Goal: Use online tool/utility: Utilize a website feature to perform a specific function

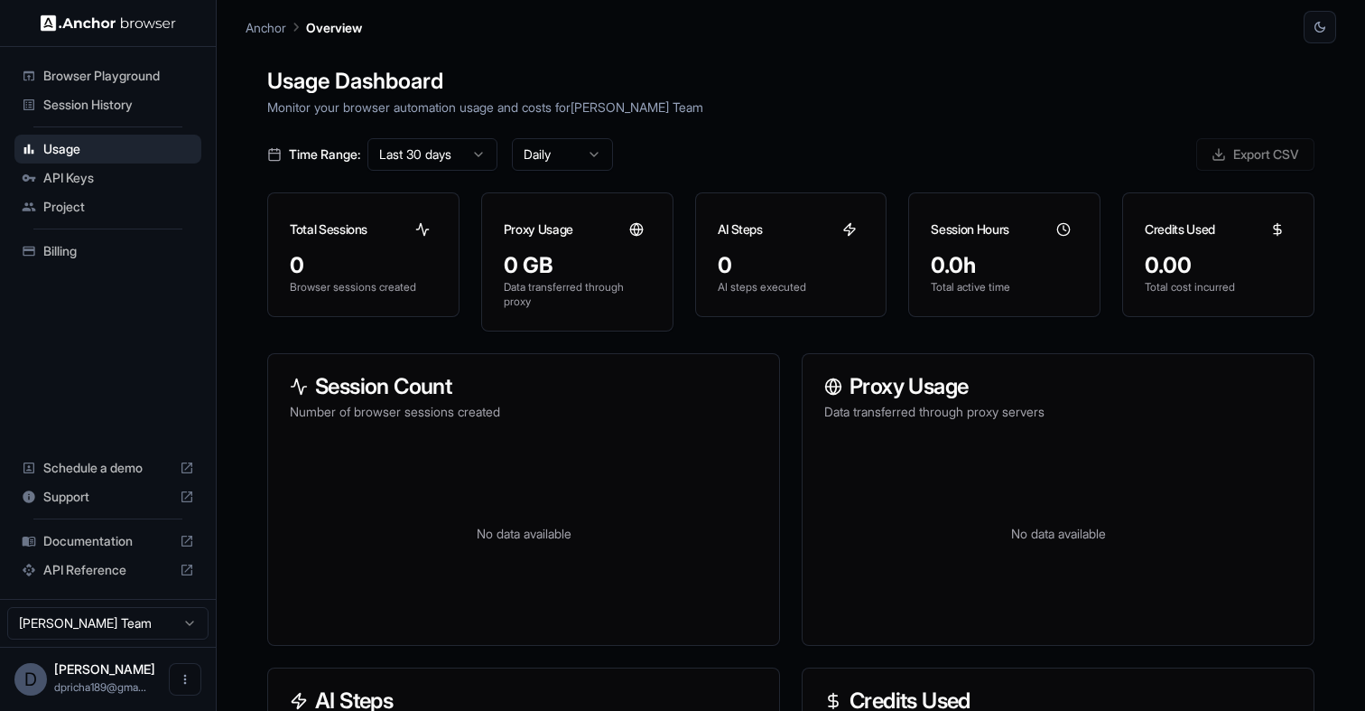
click at [88, 537] on span "Documentation" at bounding box center [107, 541] width 129 height 18
click at [122, 81] on span "Browser Playground" at bounding box center [118, 76] width 151 height 18
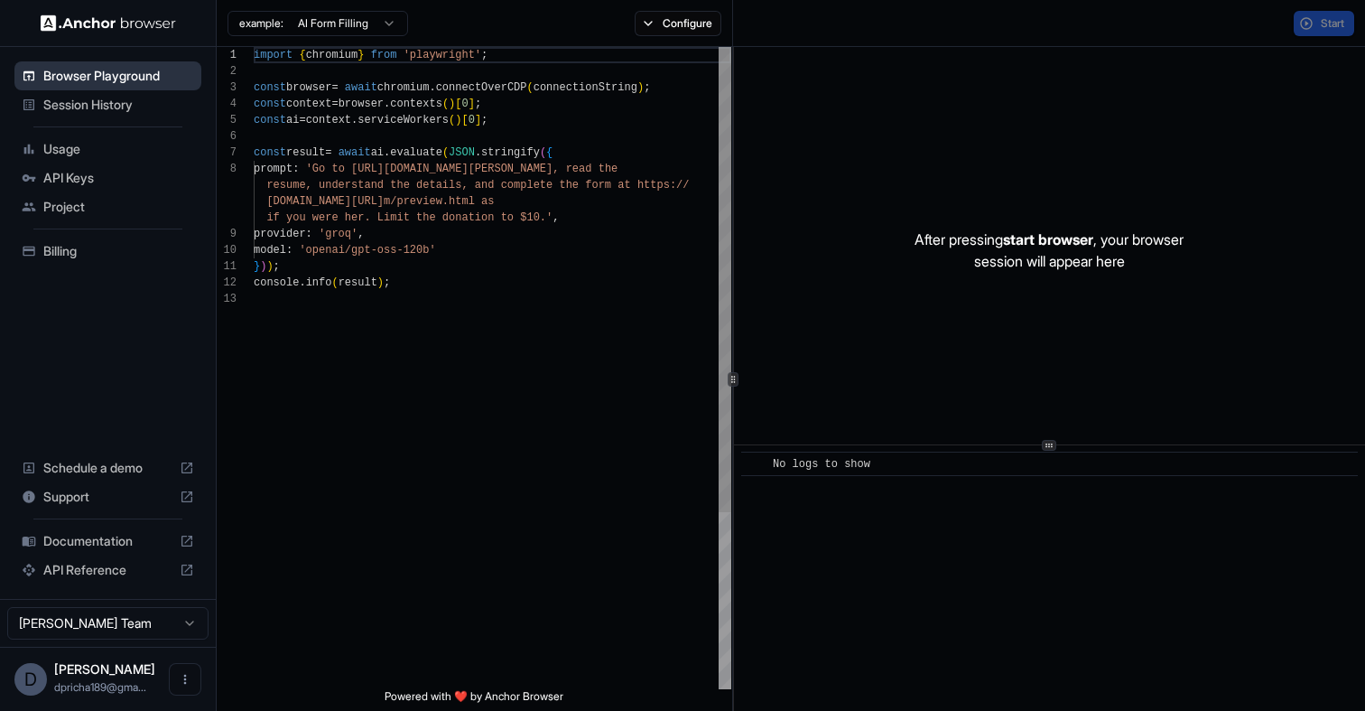
scroll to position [114, 0]
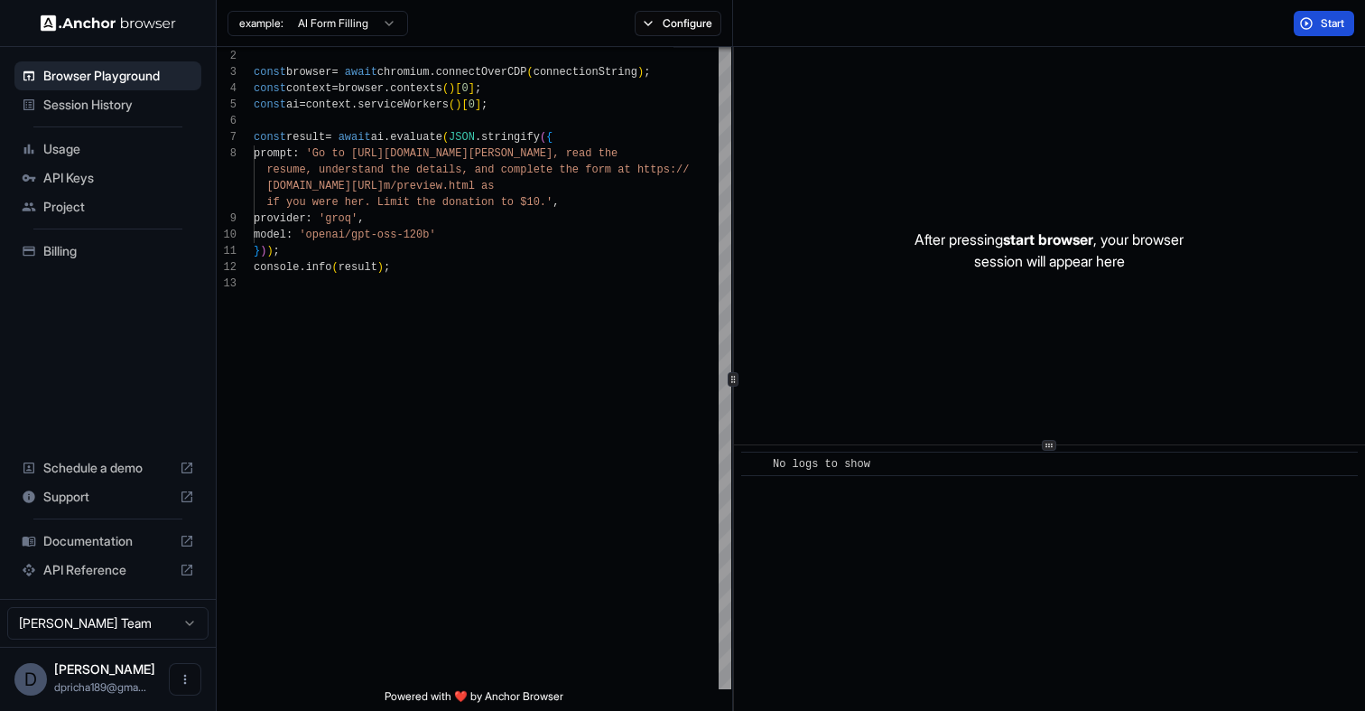
click at [1322, 33] on button "Start" at bounding box center [1324, 23] width 60 height 25
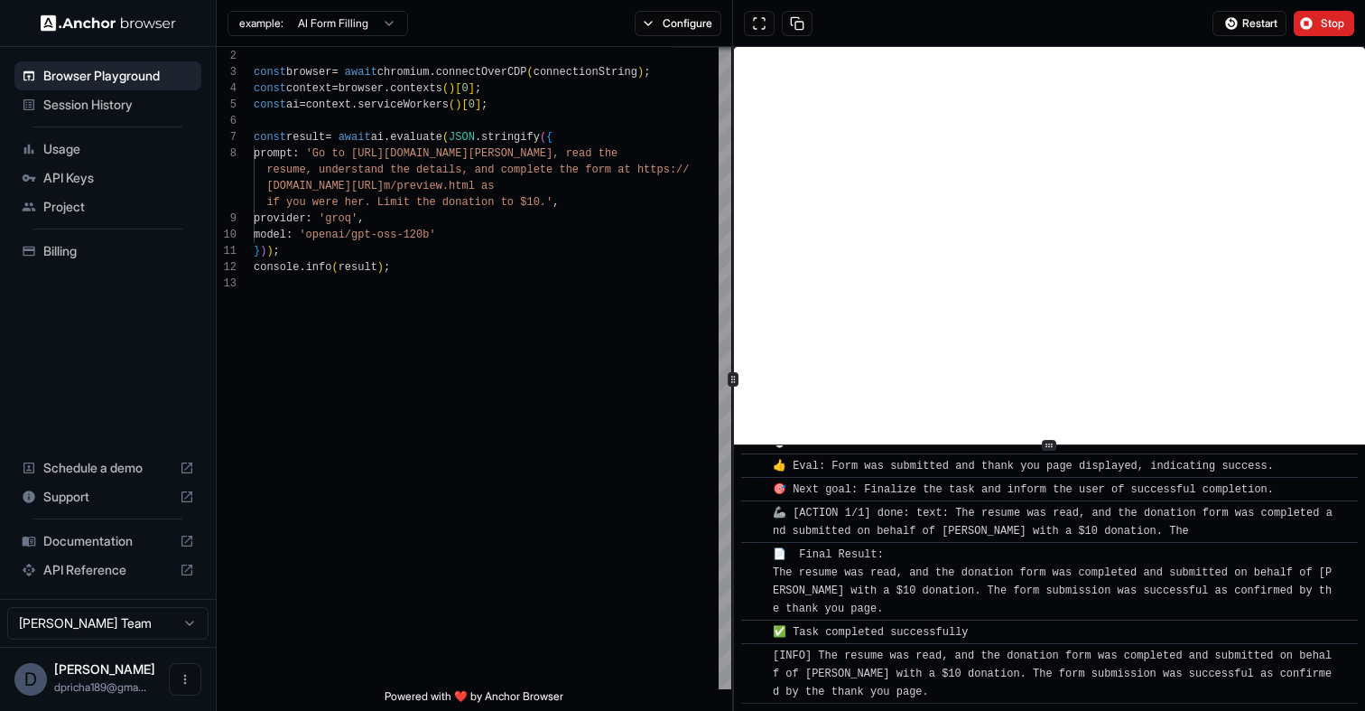
scroll to position [1297, 0]
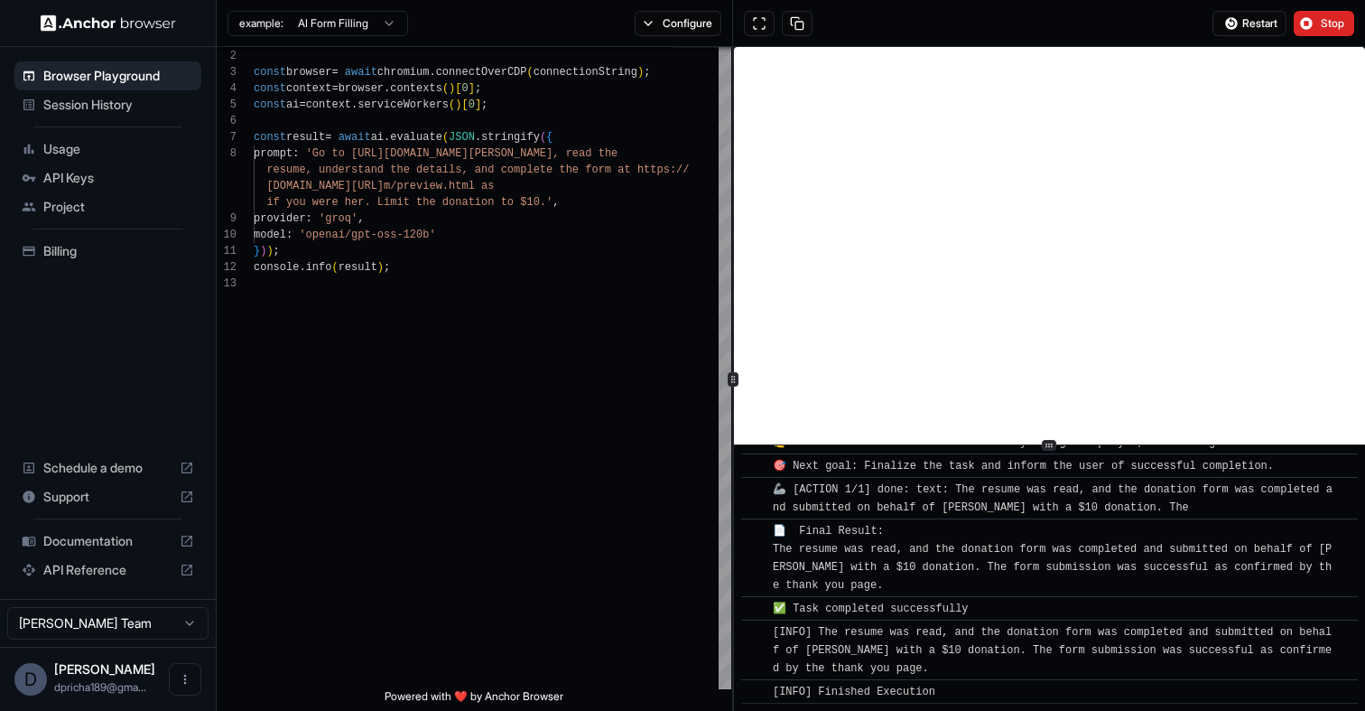
click at [88, 143] on span "Usage" at bounding box center [118, 149] width 151 height 18
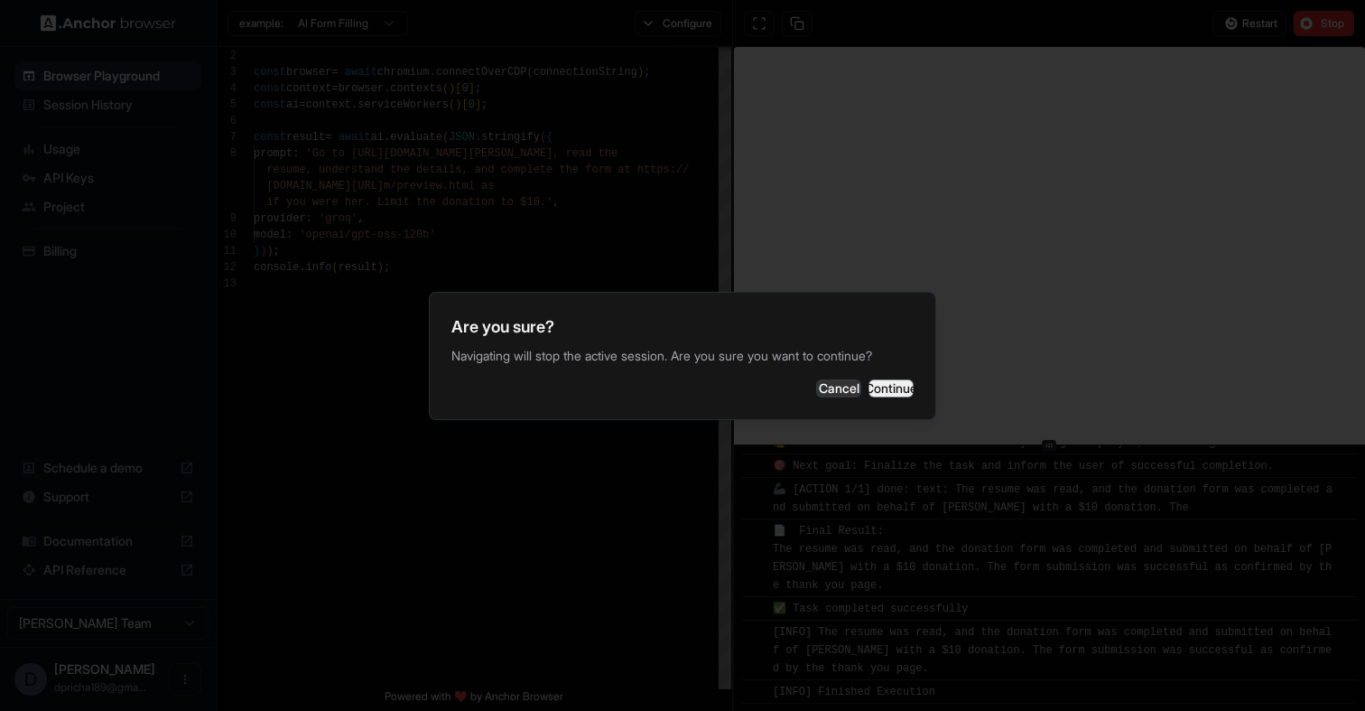
click at [886, 386] on button "Continue" at bounding box center [891, 388] width 45 height 18
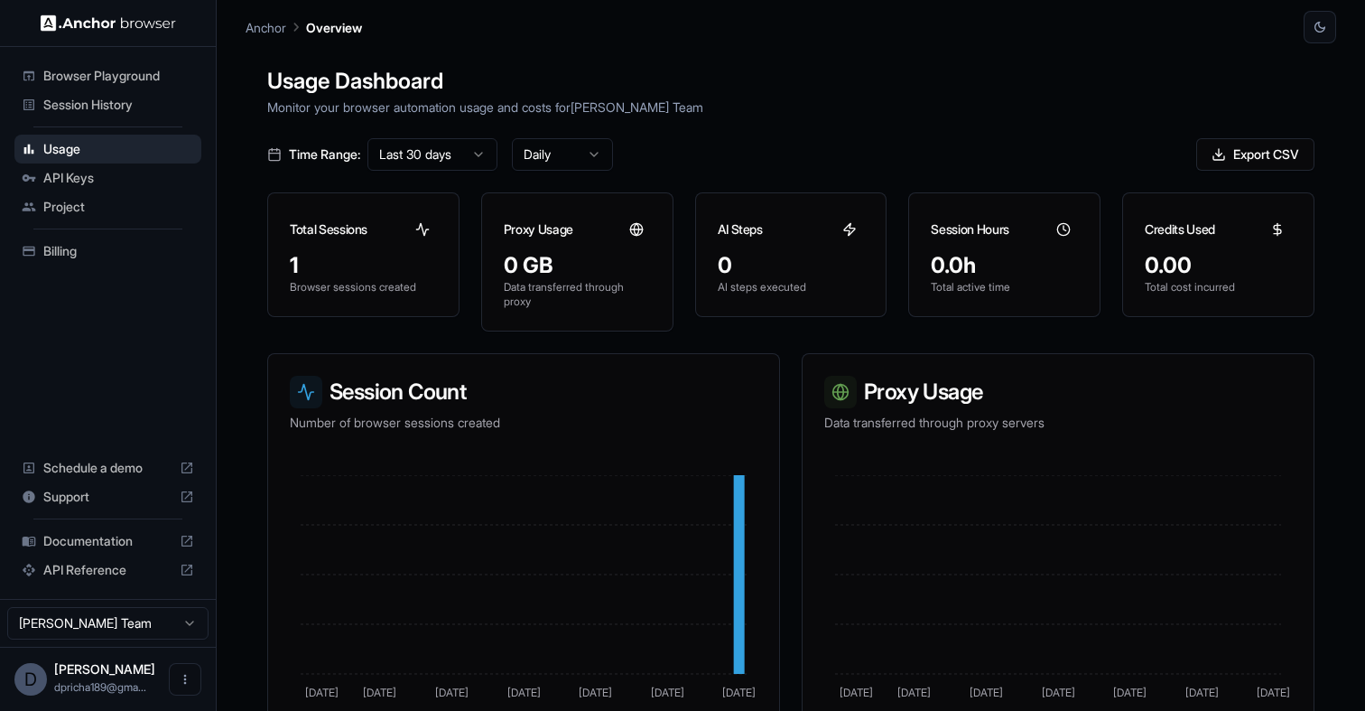
click at [95, 69] on span "Browser Playground" at bounding box center [118, 76] width 151 height 18
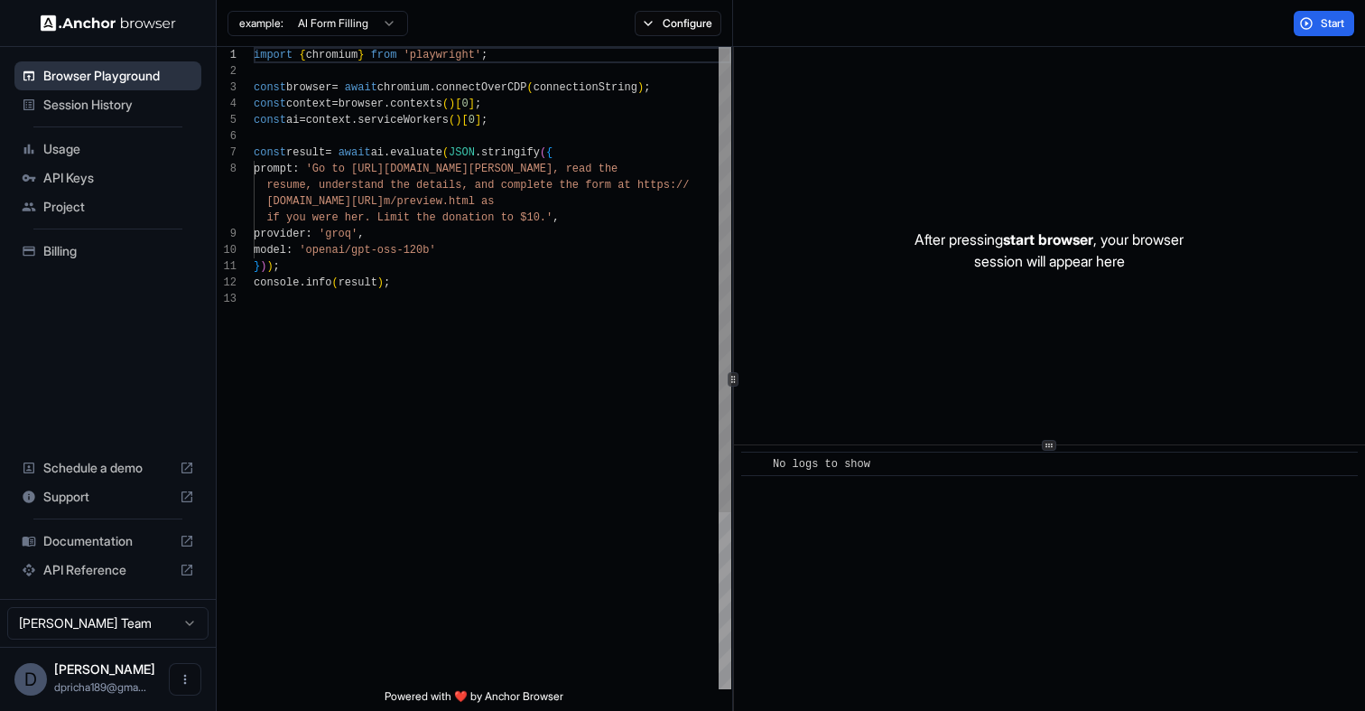
scroll to position [114, 0]
click at [74, 119] on ul "Browser Playground Session History Usage API Keys Project Billing" at bounding box center [107, 163] width 201 height 218
click at [80, 108] on span "Session History" at bounding box center [118, 105] width 151 height 18
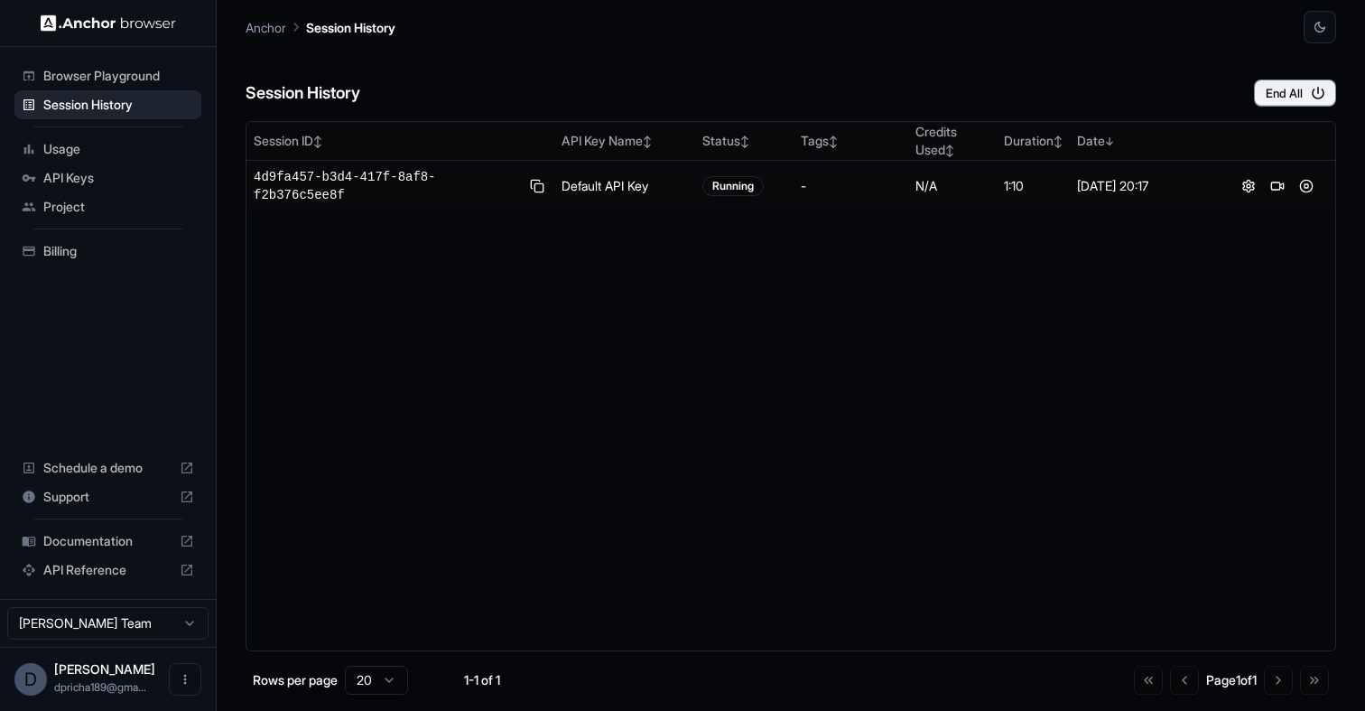
click at [96, 573] on span "API Reference" at bounding box center [107, 570] width 129 height 18
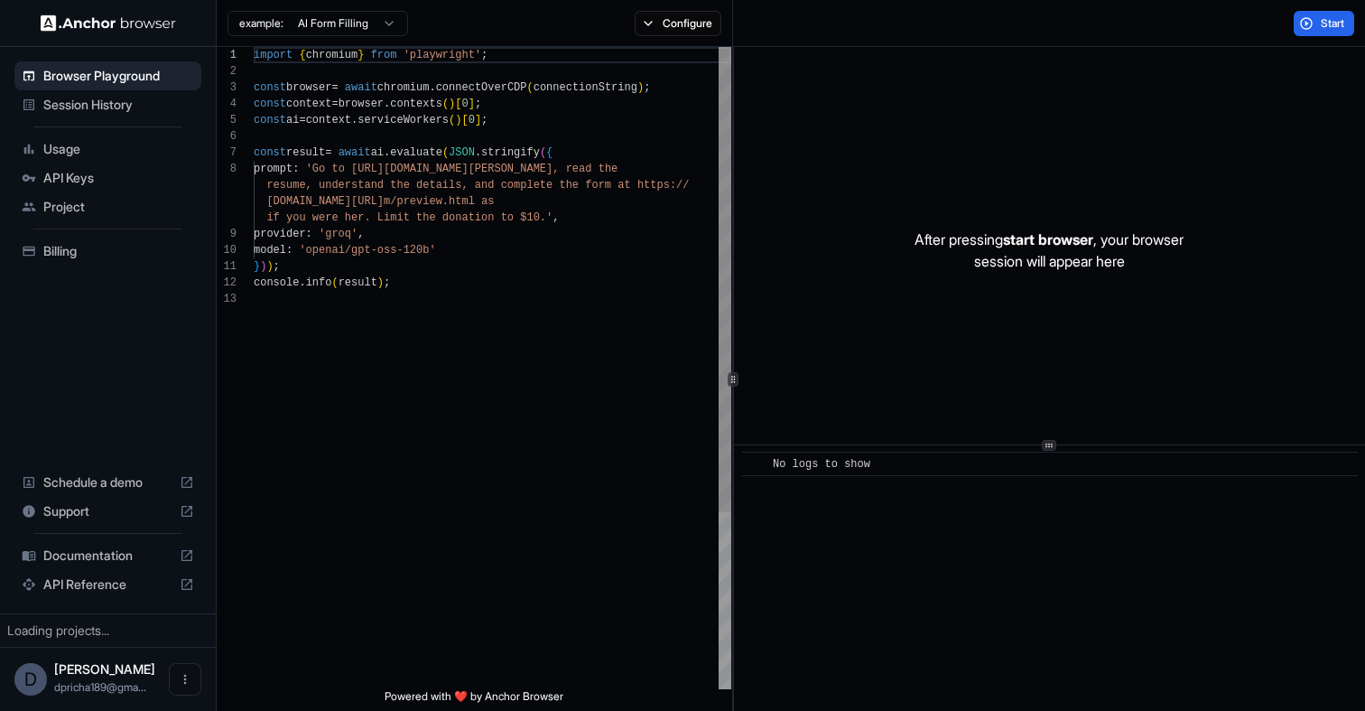
scroll to position [114, 0]
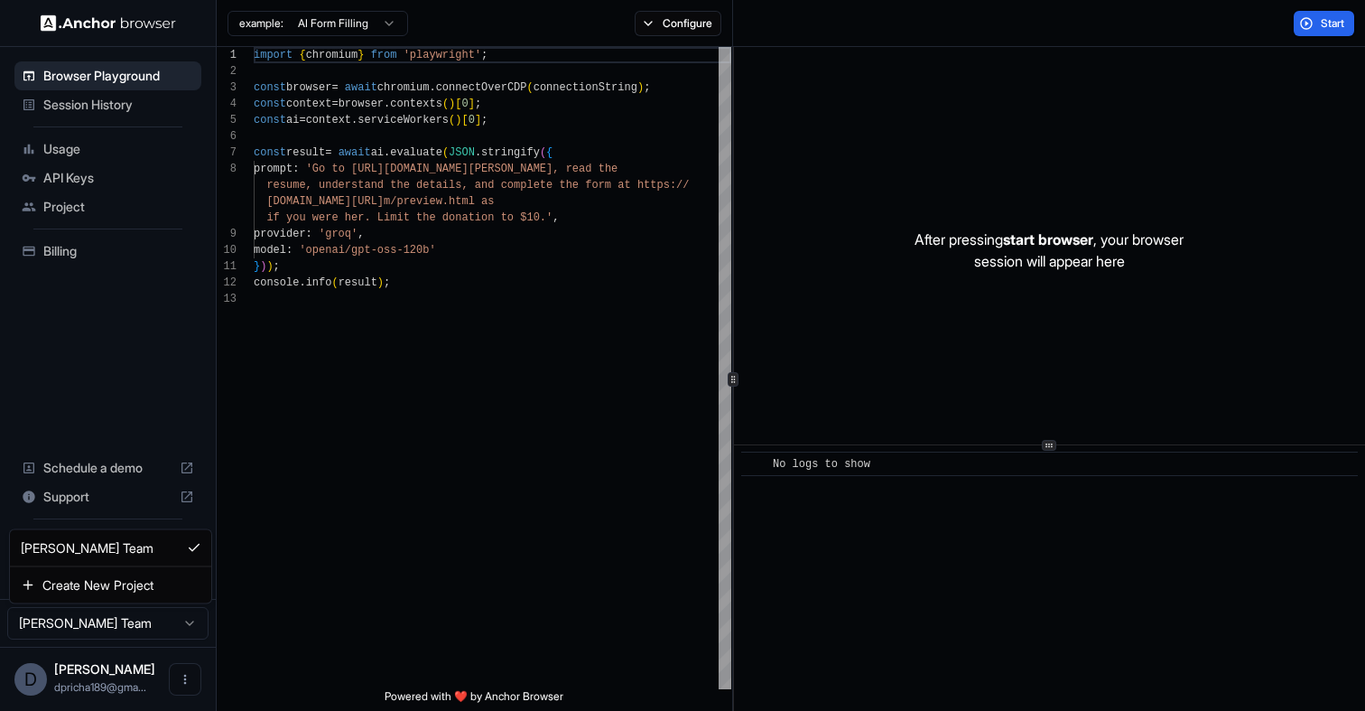
click at [190, 624] on html "Browser Playground Session History Usage API Keys Project Billing Schedule a de…" at bounding box center [682, 355] width 1365 height 711
click at [153, 251] on html "Browser Playground Session History Usage API Keys Project Billing Schedule a de…" at bounding box center [682, 355] width 1365 height 711
click at [359, 27] on html "Browser Playground Session History Usage API Keys Project Billing Schedule a de…" at bounding box center [682, 355] width 1365 height 711
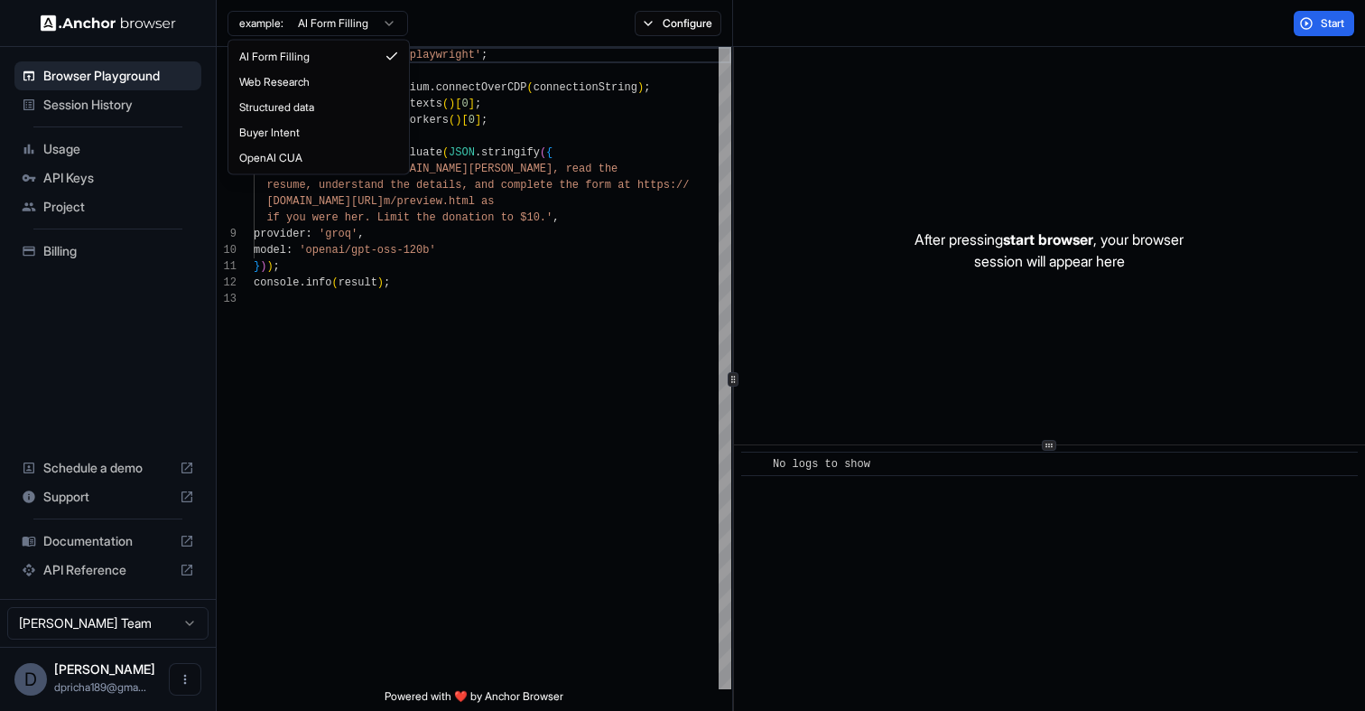
type textarea "**********"
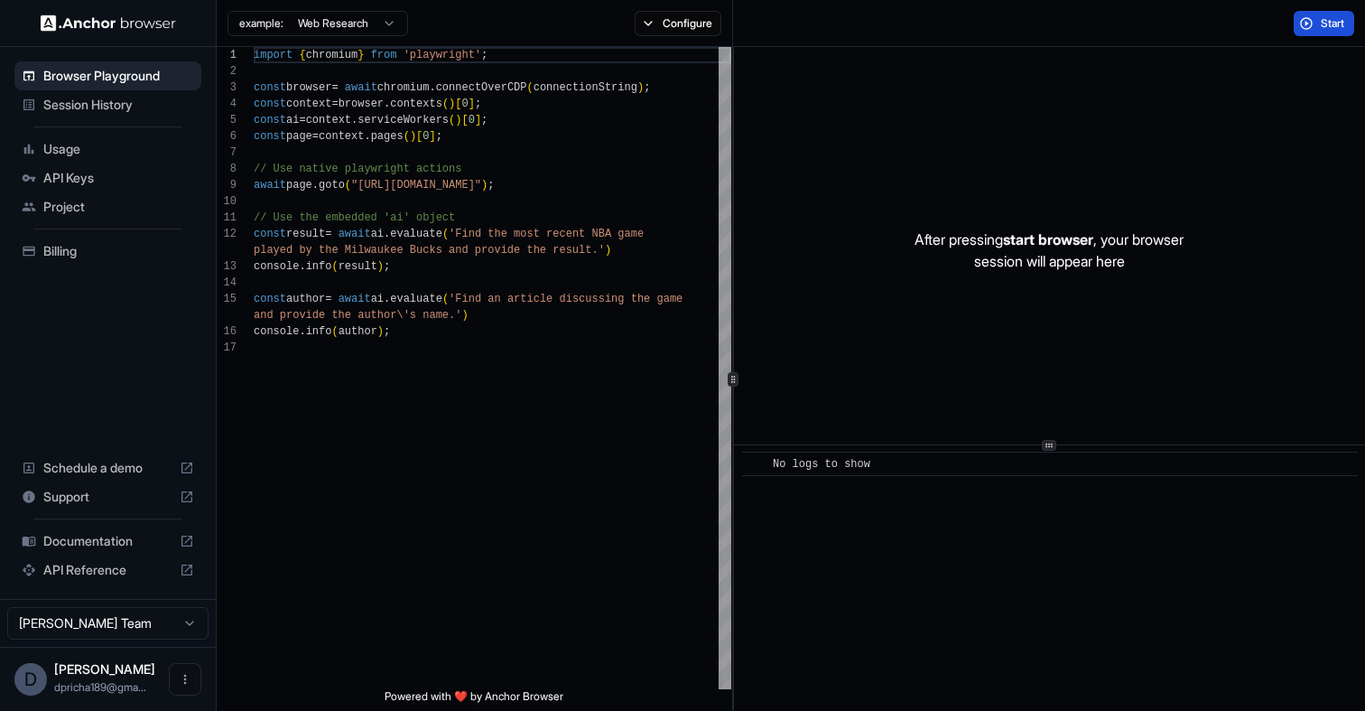
click at [1304, 20] on button "Start" at bounding box center [1324, 23] width 60 height 25
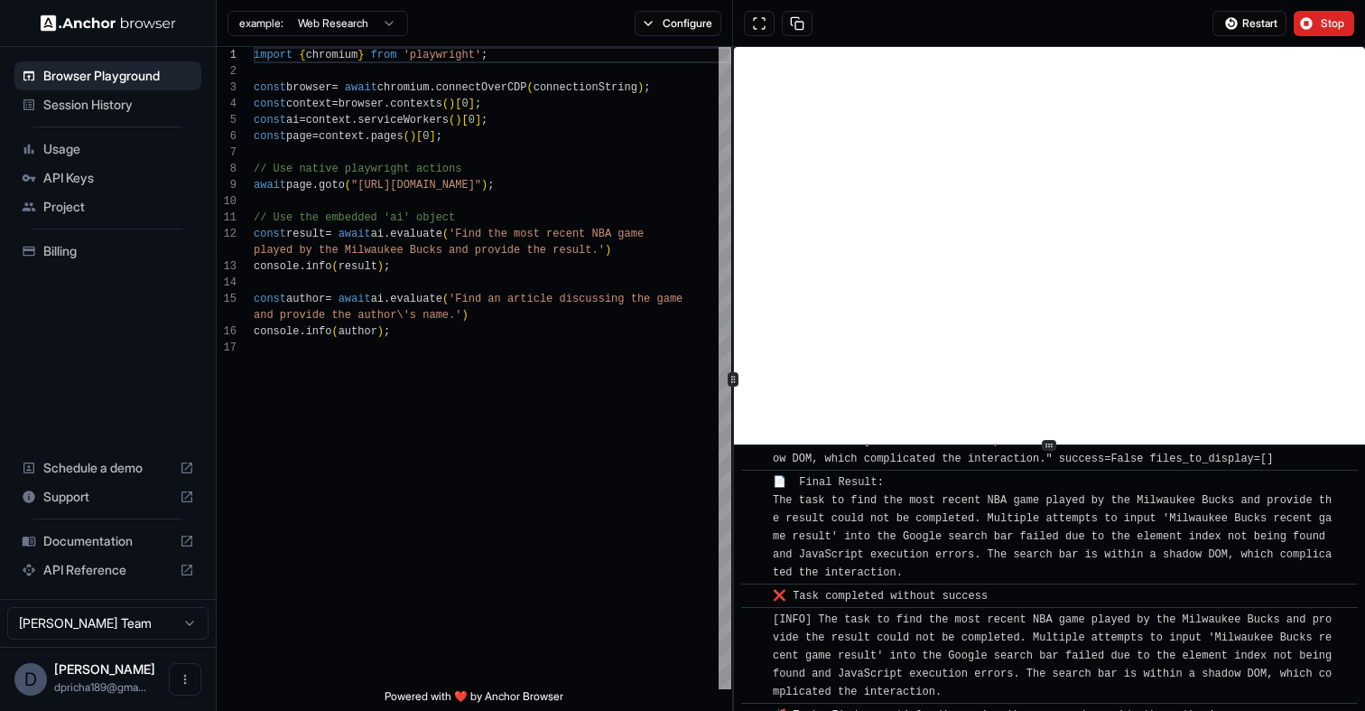
scroll to position [2434, 0]
